Goal: Check status: Check status

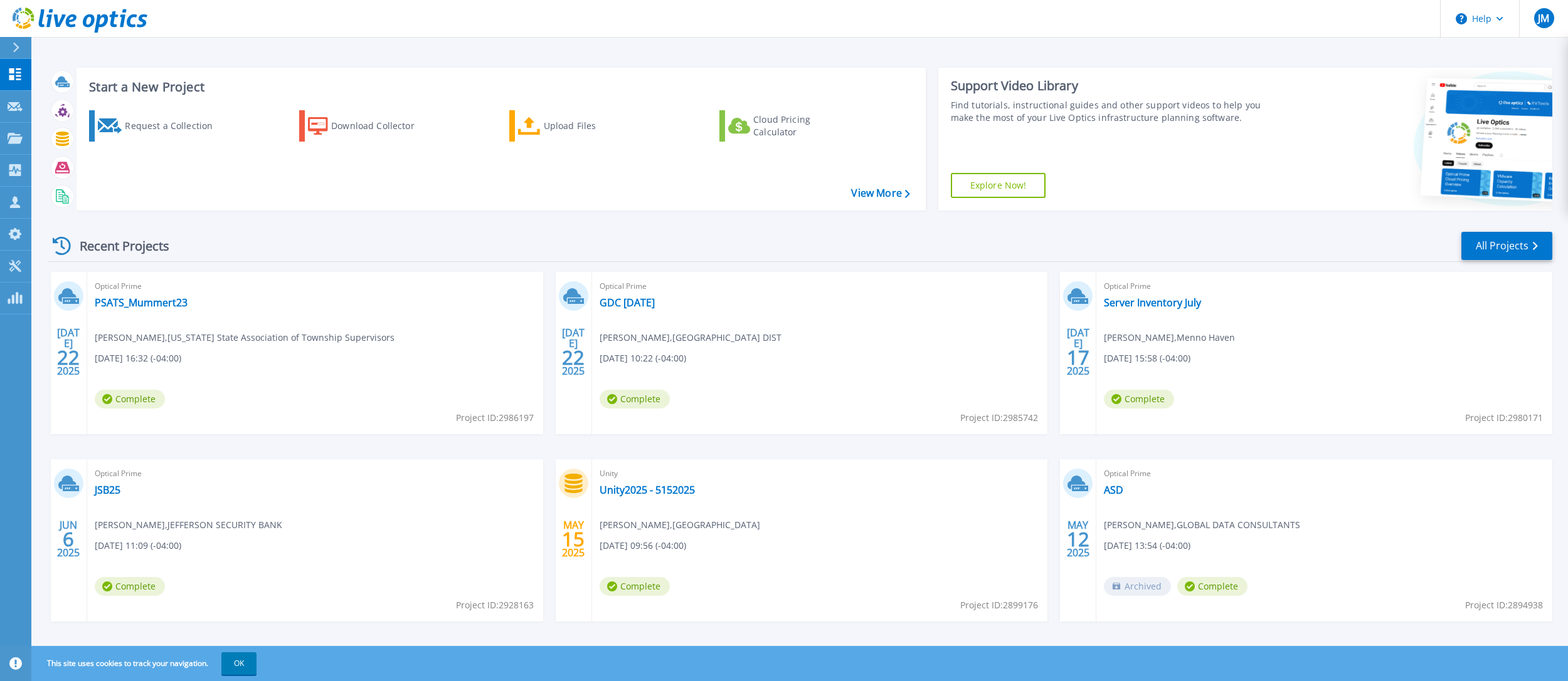
scroll to position [13, 0]
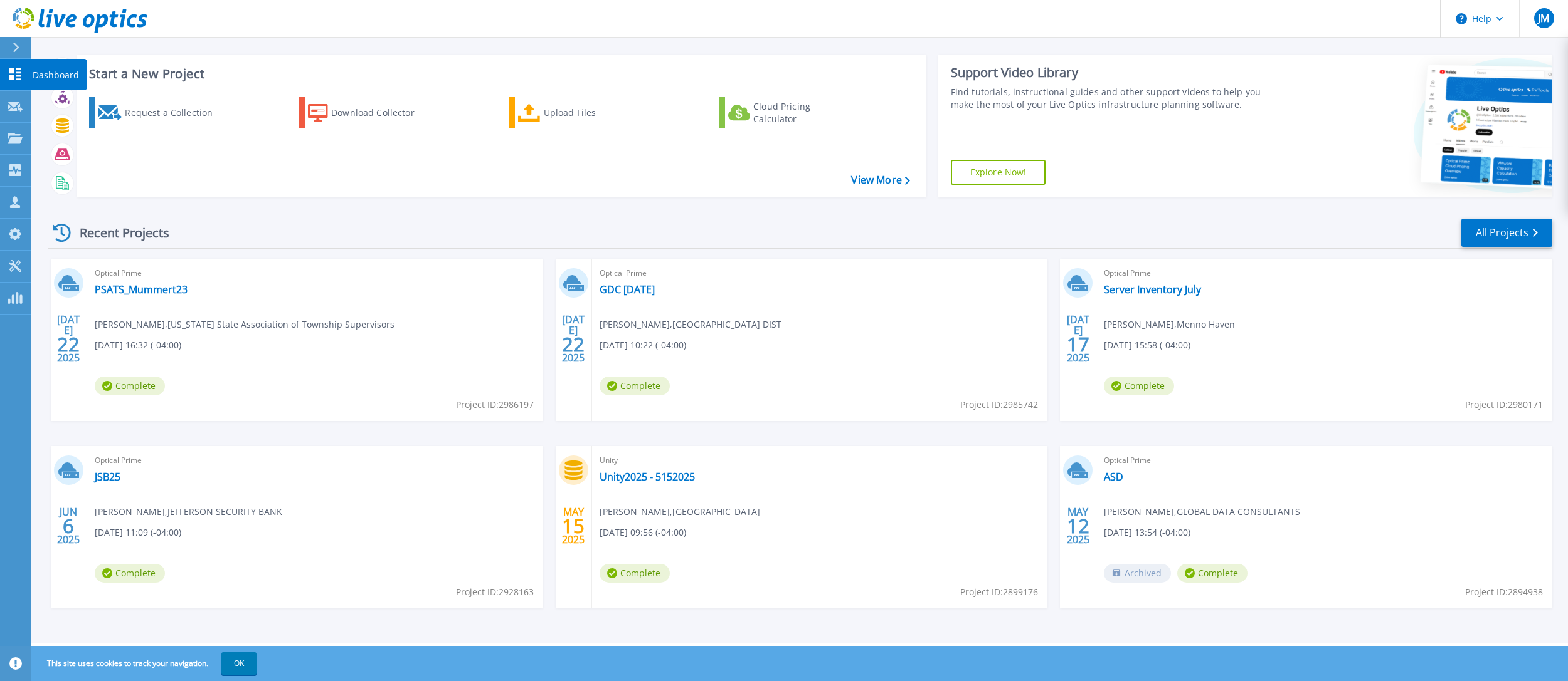
click at [26, 74] on link "Dashboard Dashboard" at bounding box center [15, 75] width 31 height 32
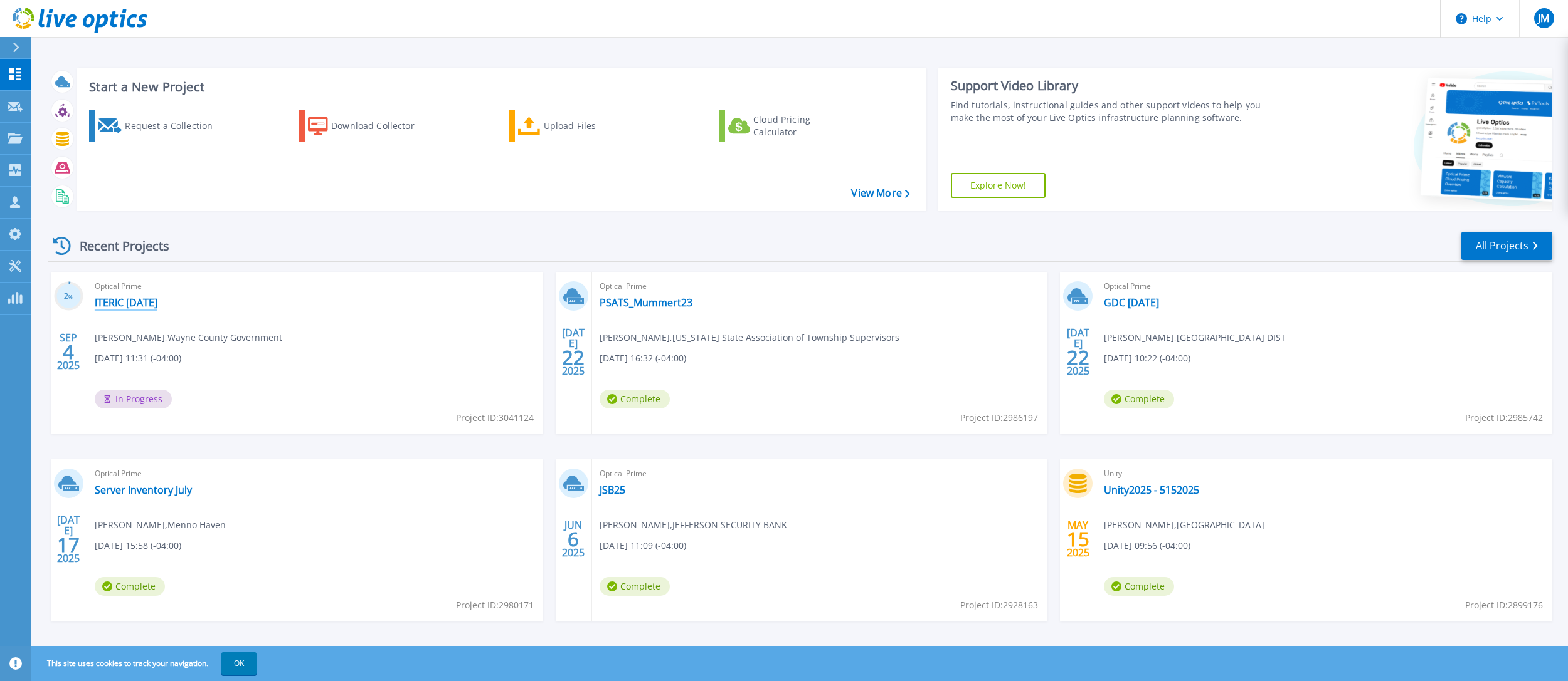
click at [139, 305] on link "ITERIC 2025-09-04" at bounding box center [126, 302] width 62 height 13
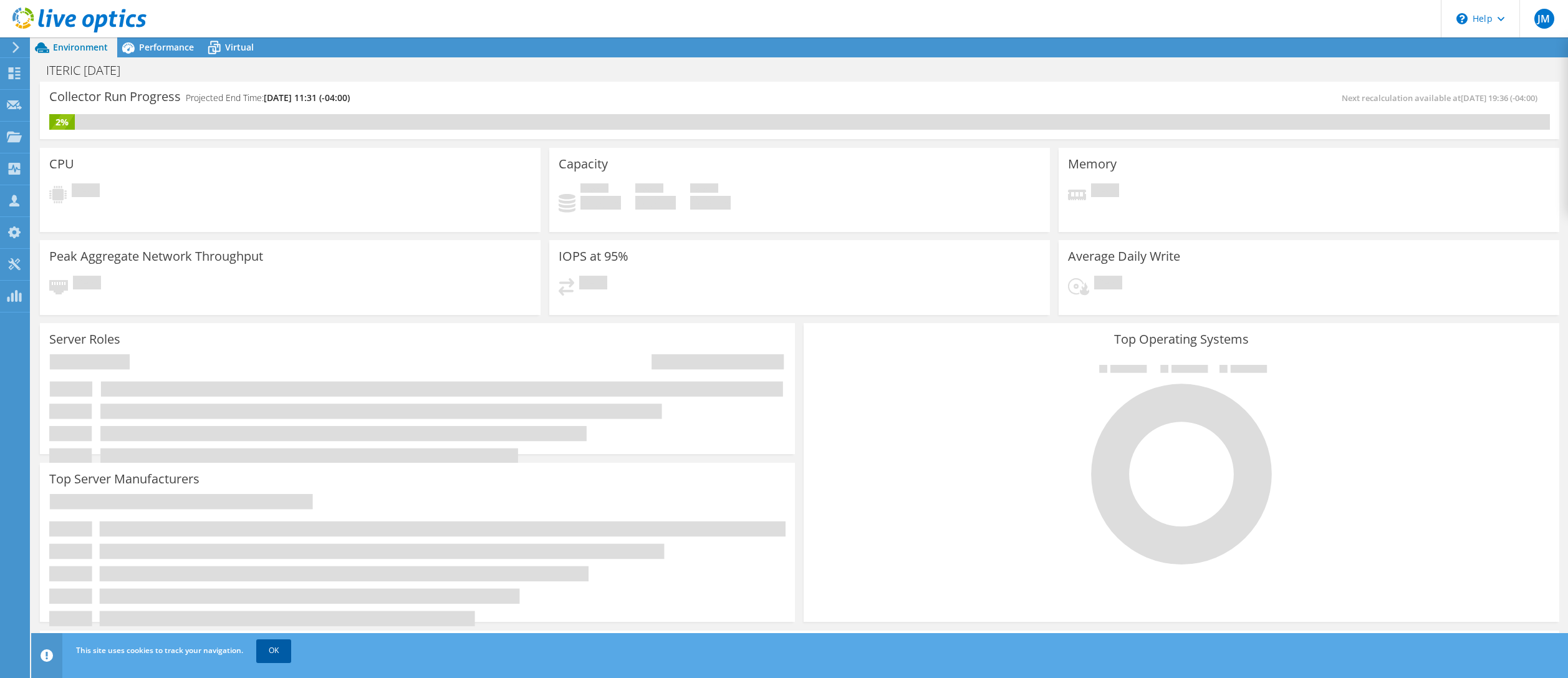
click at [268, 656] on link "OK" at bounding box center [274, 651] width 35 height 22
